Goal: Check status: Check status

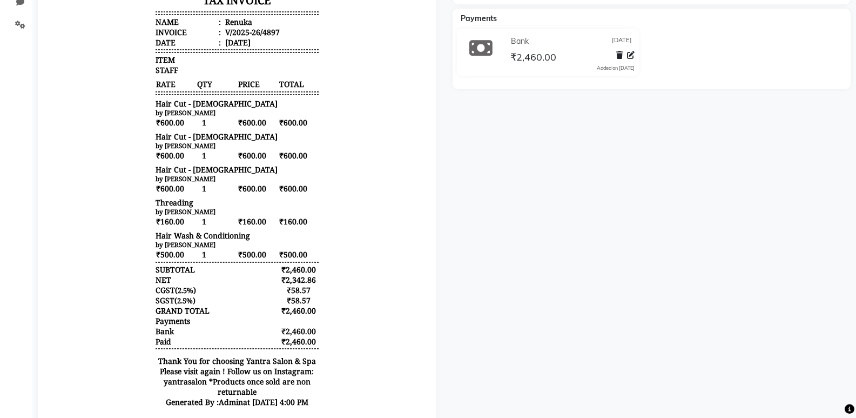
scroll to position [315, 0]
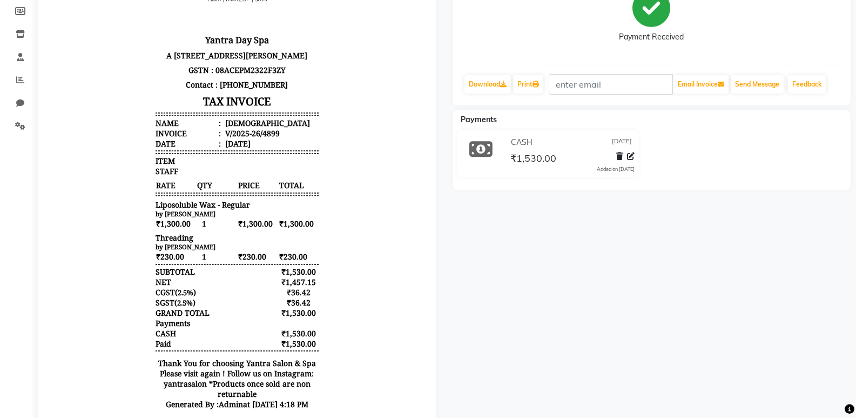
scroll to position [162, 0]
